Goal: Find specific page/section: Find specific page/section

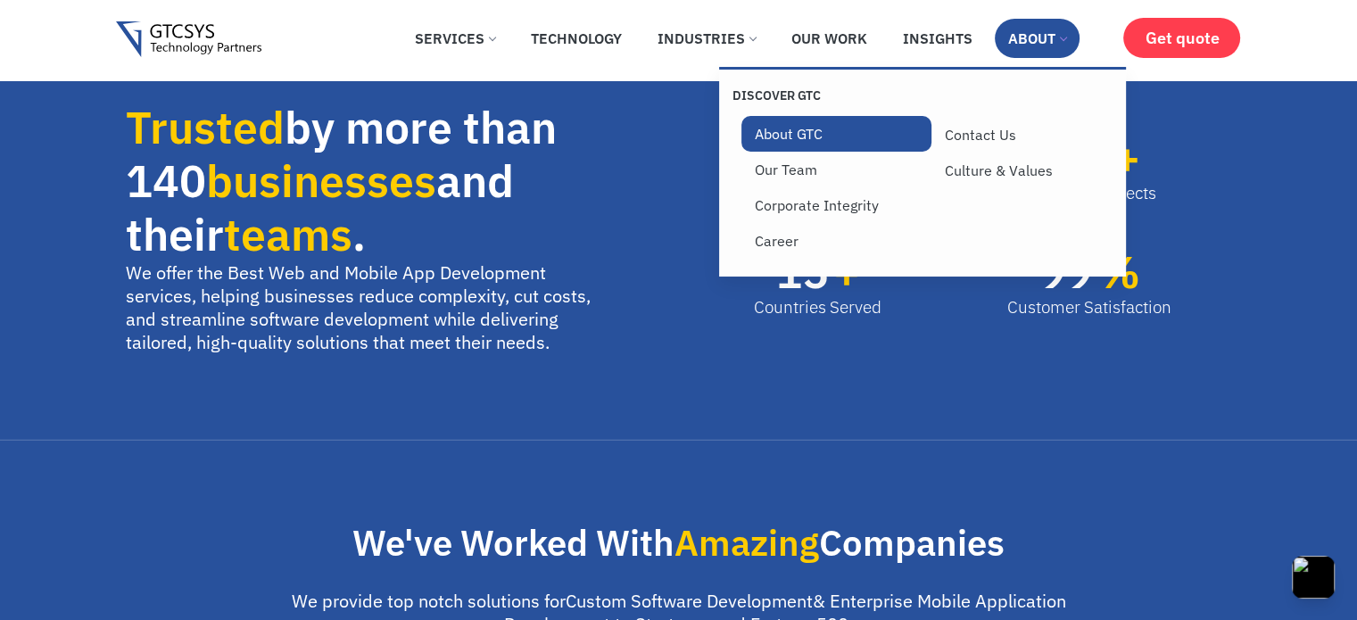
click at [806, 141] on link "About GTC" at bounding box center [836, 134] width 190 height 36
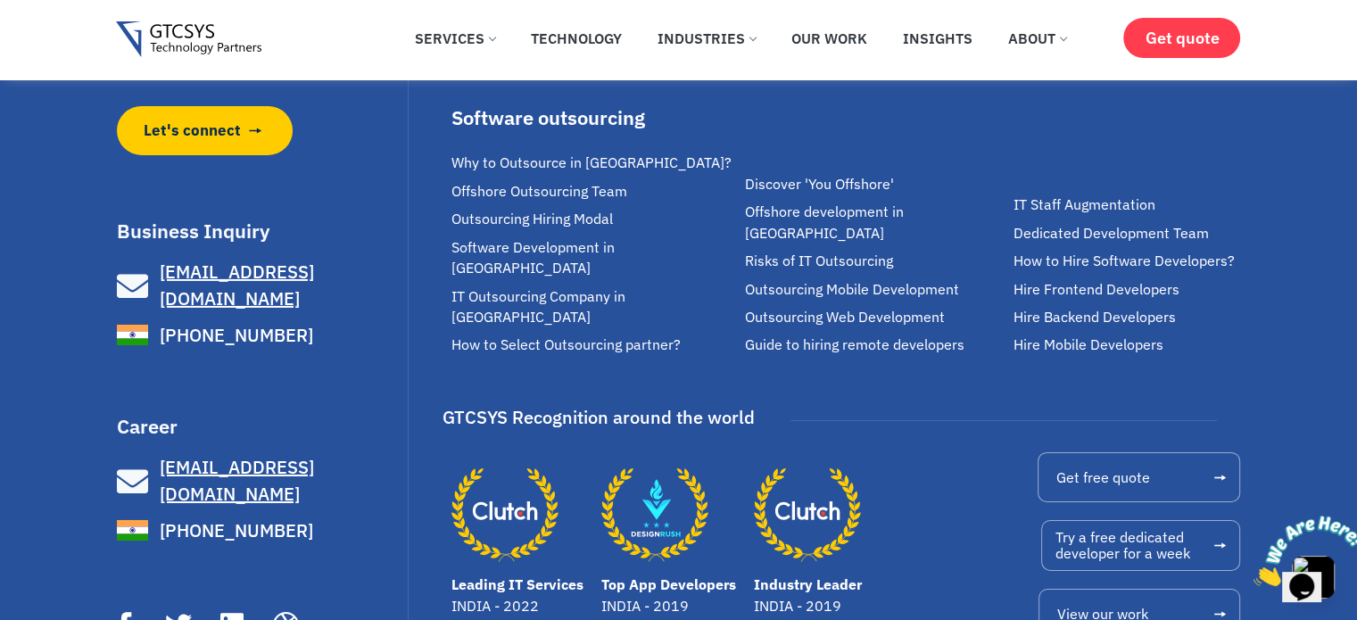
scroll to position [6317, 0]
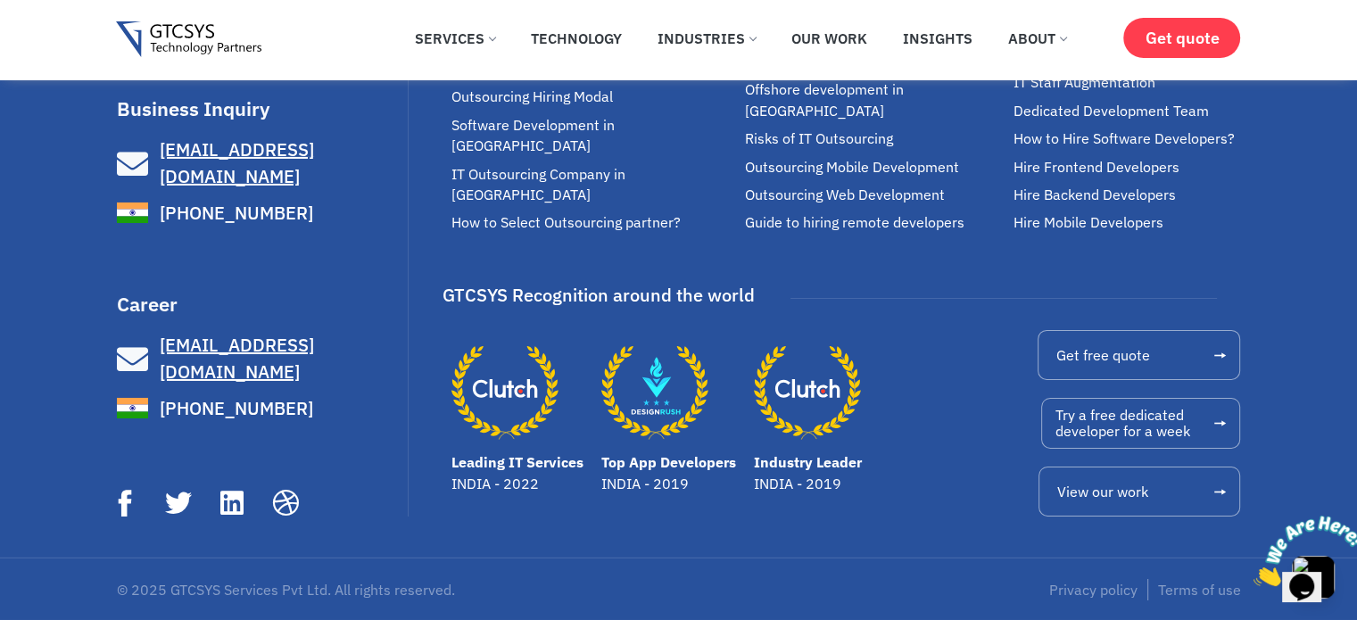
click at [250, 489] on div "We make great software applications for your customers and teams to do its best…" at bounding box center [263, 127] width 293 height 782
click at [236, 506] on icon at bounding box center [231, 503] width 29 height 29
